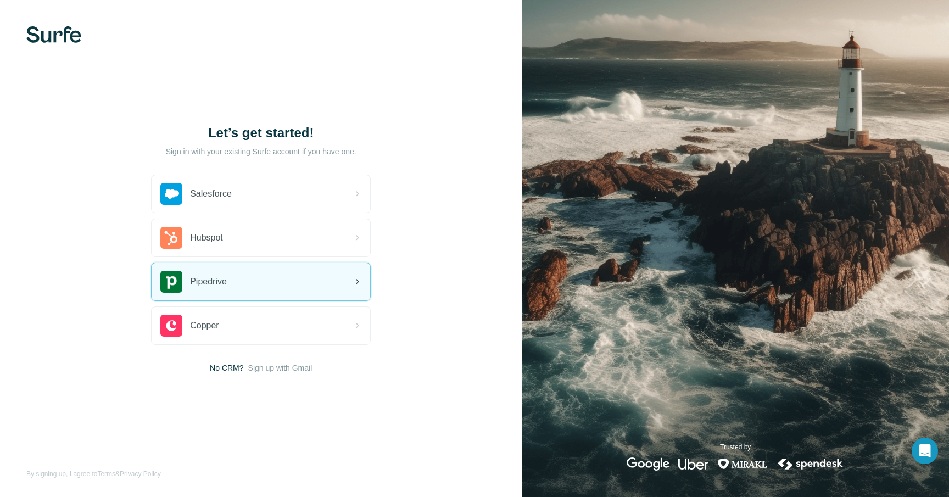
click at [274, 274] on div "Pipedrive" at bounding box center [261, 281] width 219 height 37
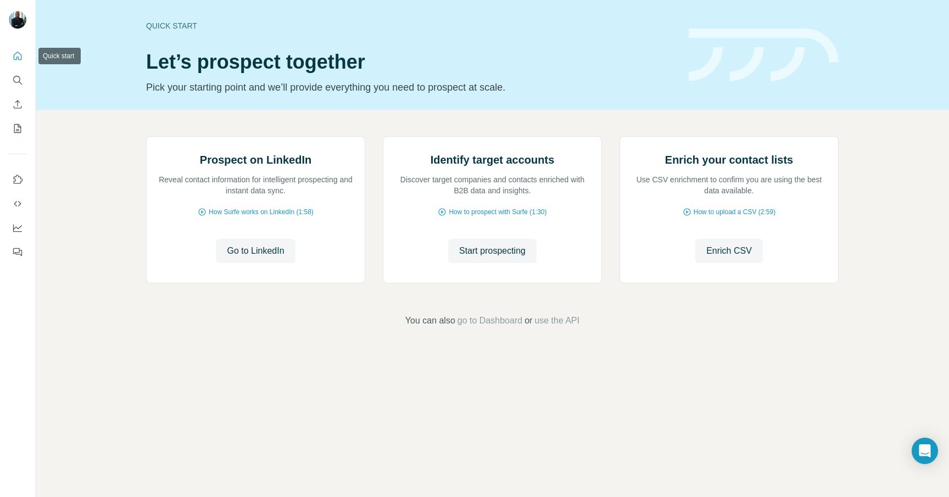
click at [17, 62] on button "Quick start" at bounding box center [18, 56] width 18 height 20
click at [19, 78] on icon "Search" at bounding box center [17, 80] width 11 height 11
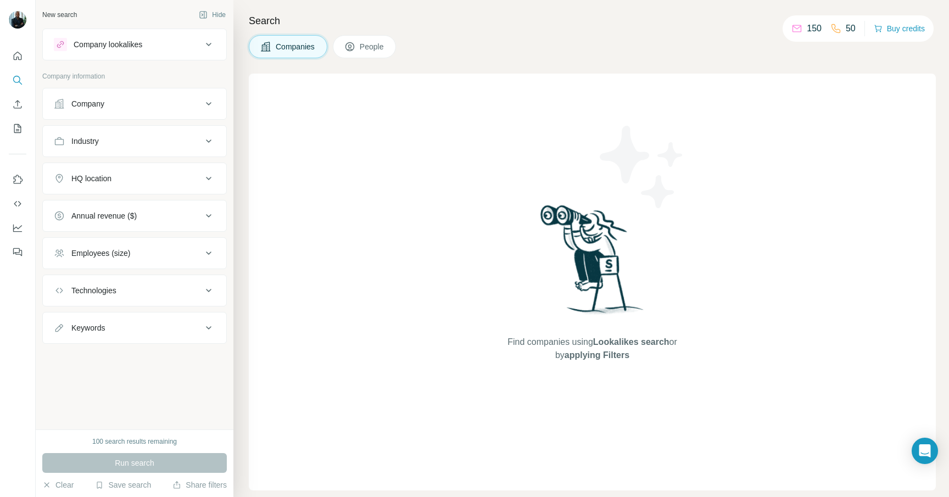
click at [359, 51] on button "People" at bounding box center [365, 46] width 64 height 23
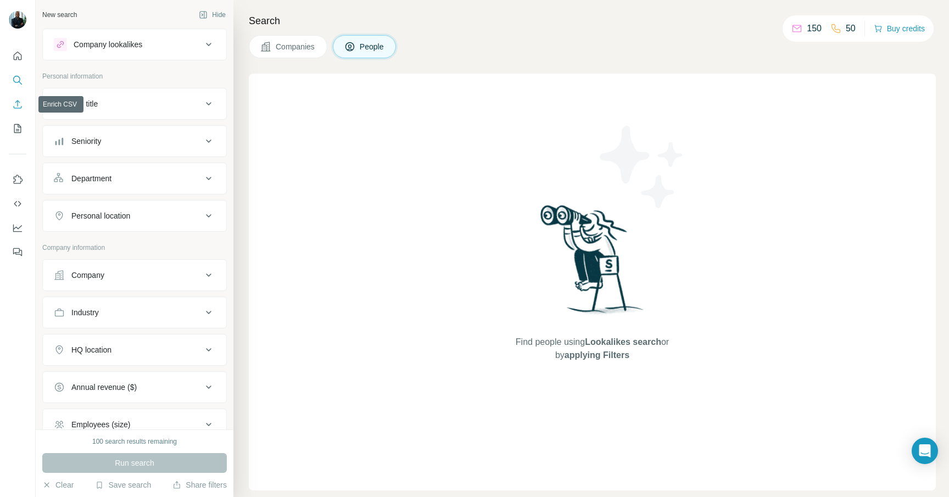
click at [14, 103] on icon "Enrich CSV" at bounding box center [17, 104] width 11 height 11
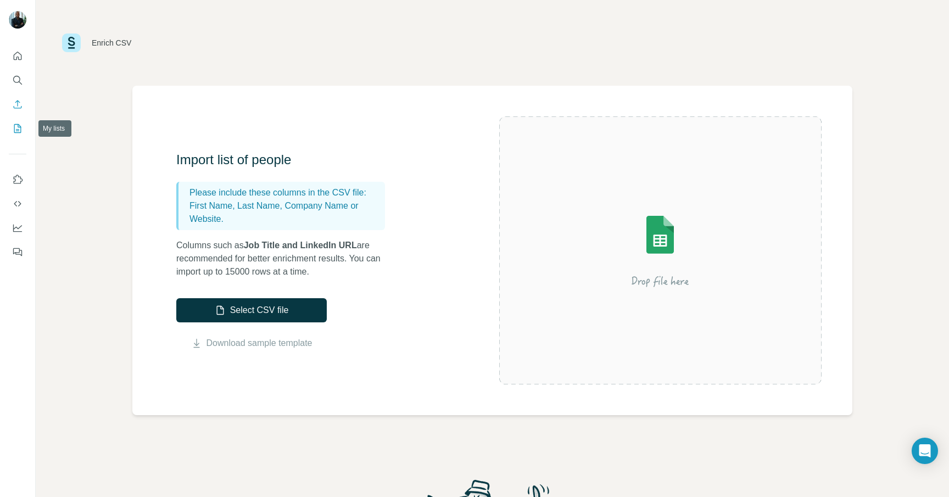
click at [16, 124] on icon "My lists" at bounding box center [17, 128] width 7 height 9
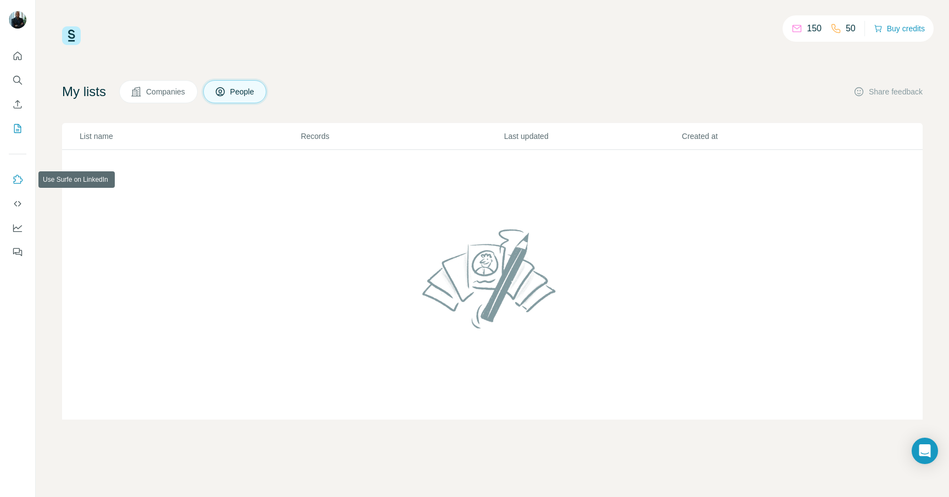
click at [16, 176] on icon "Use Surfe on LinkedIn" at bounding box center [18, 179] width 9 height 9
